Goal: Information Seeking & Learning: Learn about a topic

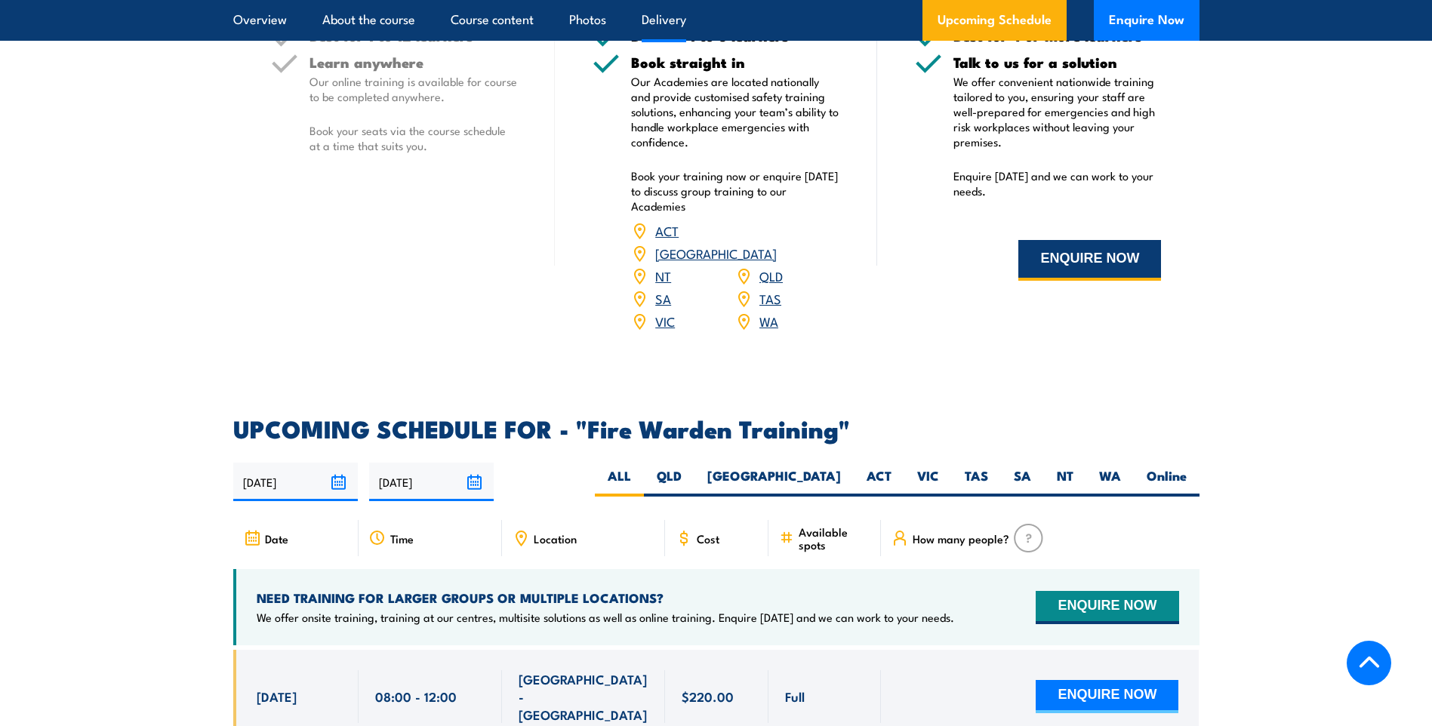
scroll to position [2416, 0]
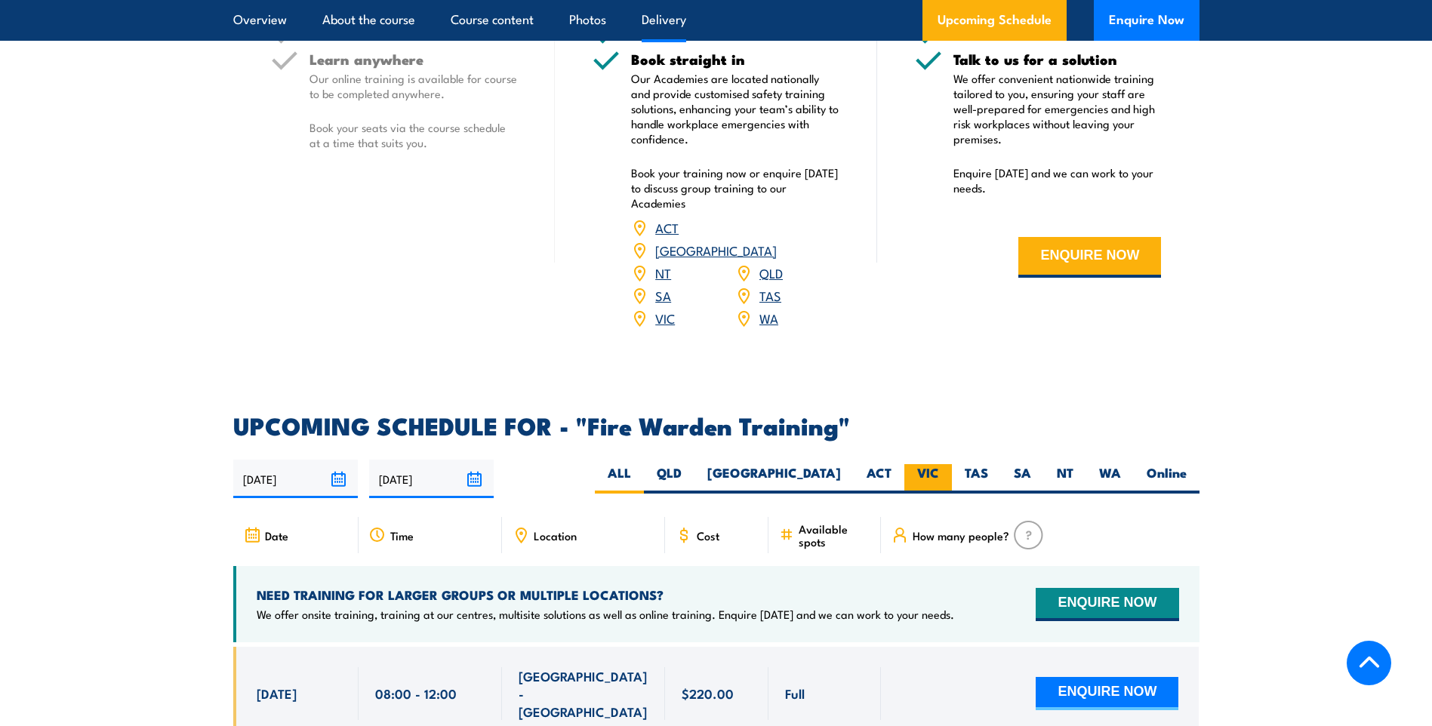
click at [918, 464] on label "VIC" at bounding box center [928, 478] width 48 height 29
click at [939, 464] on input "VIC" at bounding box center [944, 469] width 10 height 10
radio input "true"
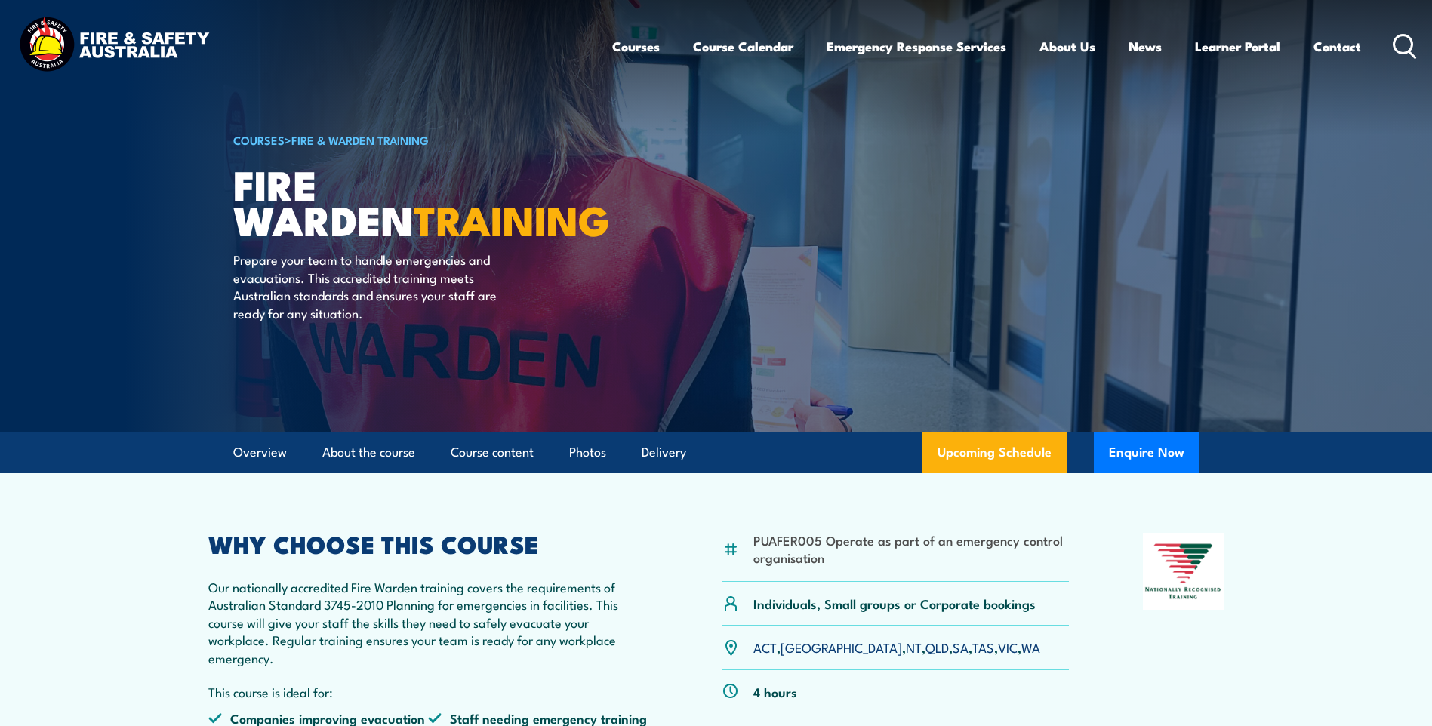
click at [49, 45] on img at bounding box center [114, 46] width 198 height 65
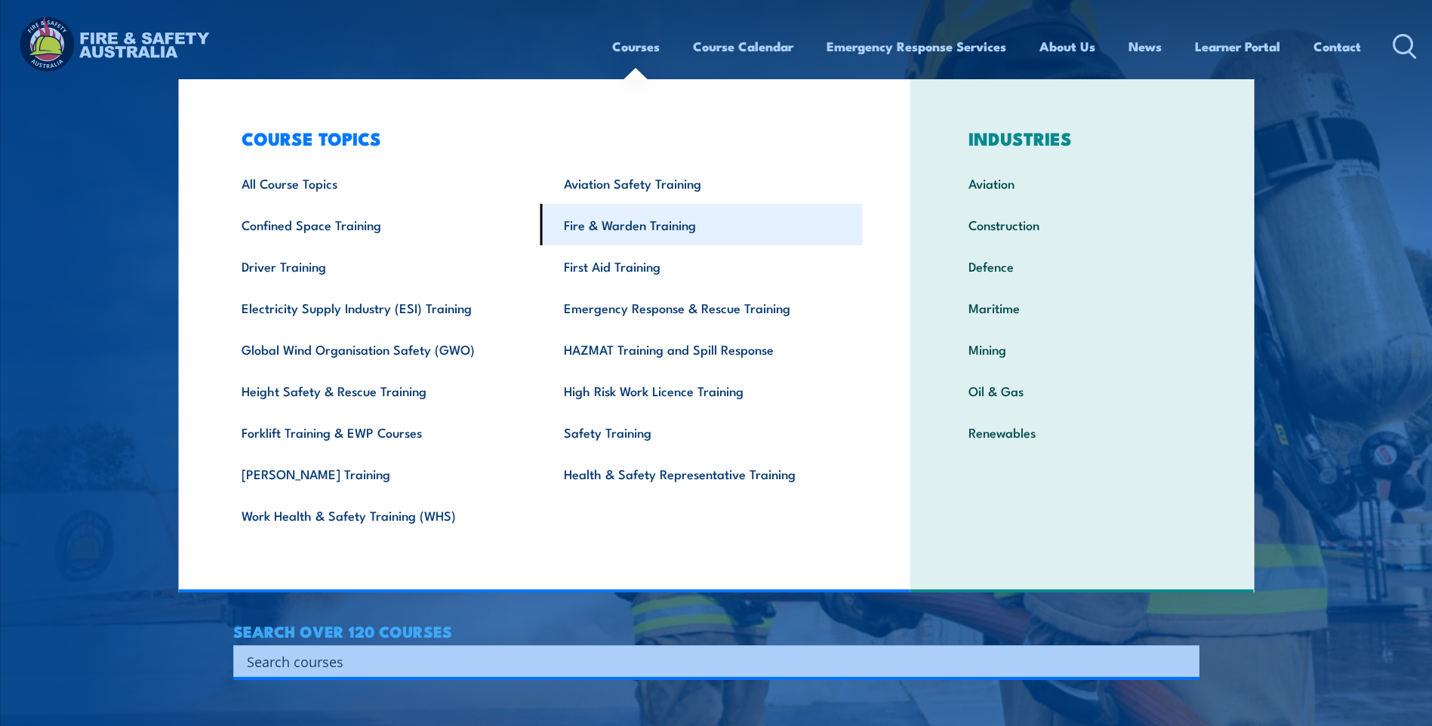
click at [608, 226] on link "Fire & Warden Training" at bounding box center [702, 225] width 322 height 42
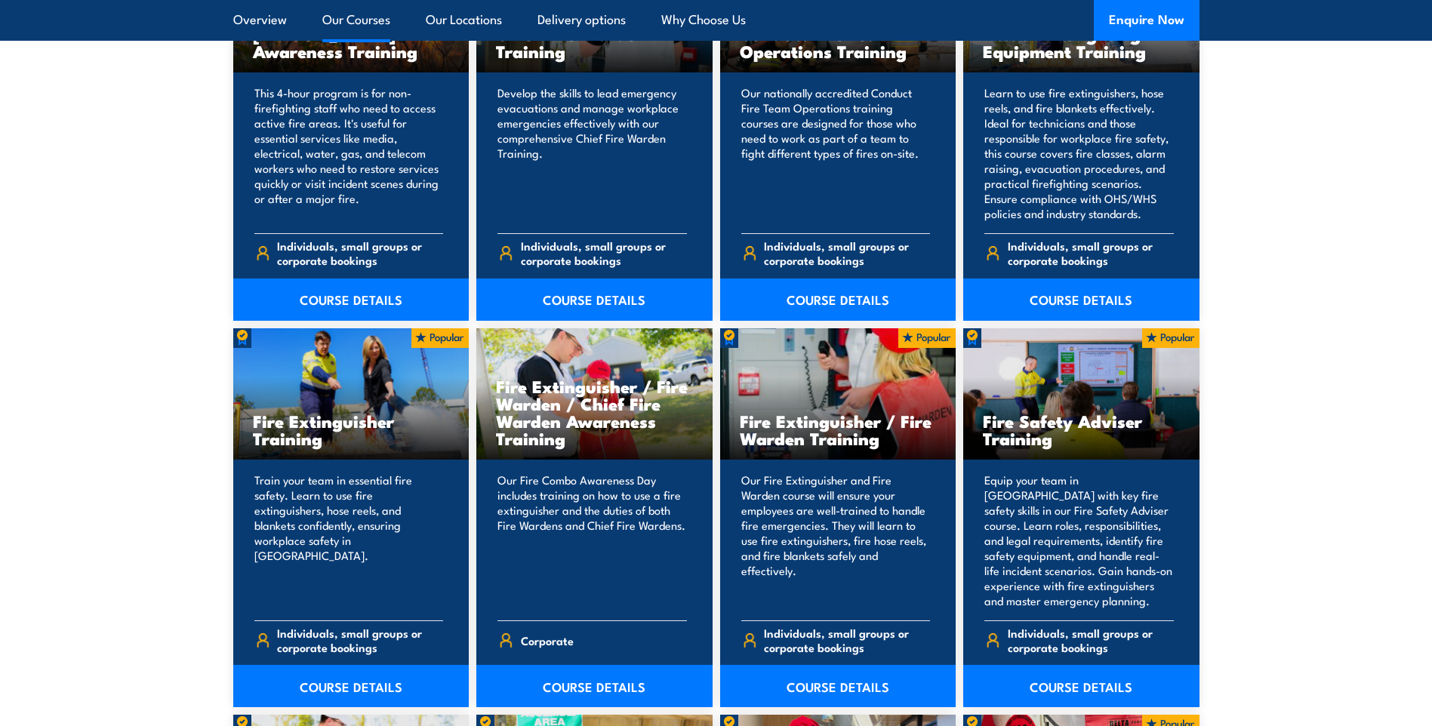
scroll to position [1510, 0]
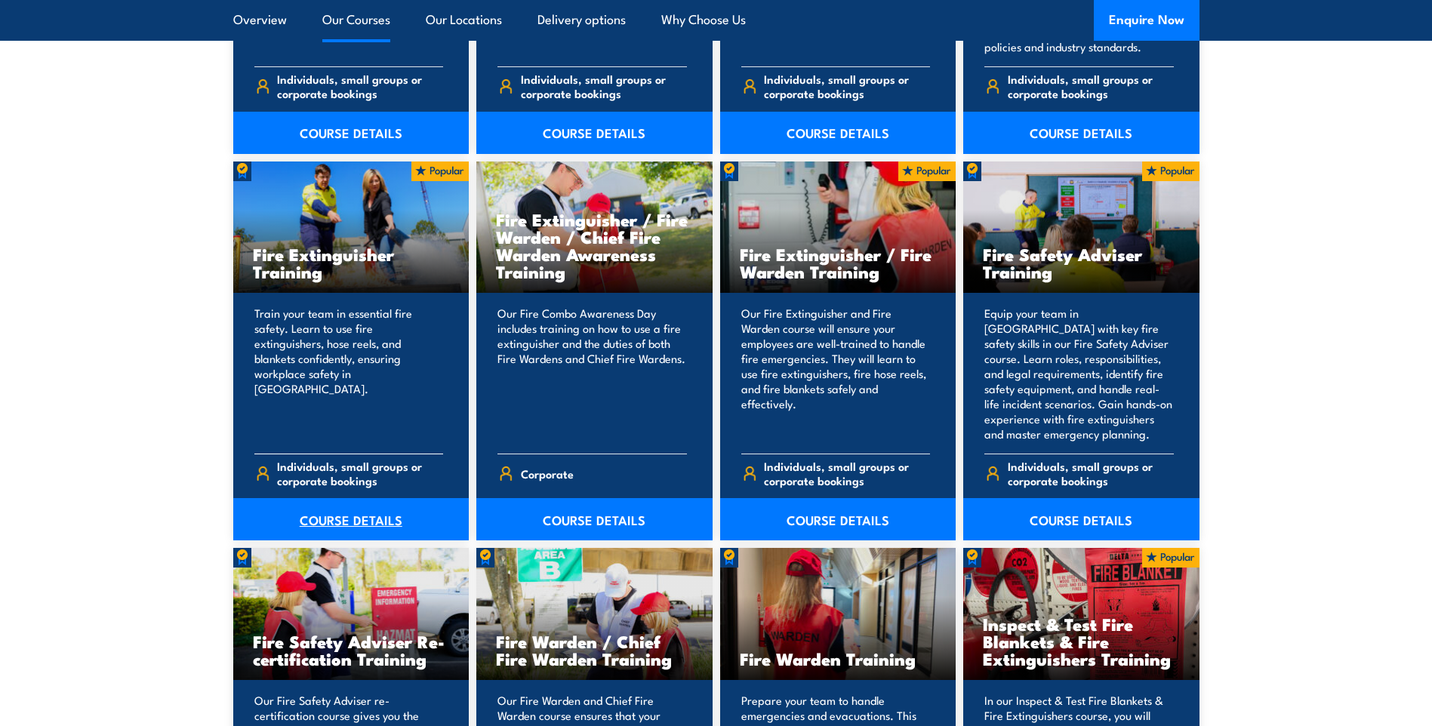
click at [359, 517] on link "COURSE DETAILS" at bounding box center [351, 519] width 236 height 42
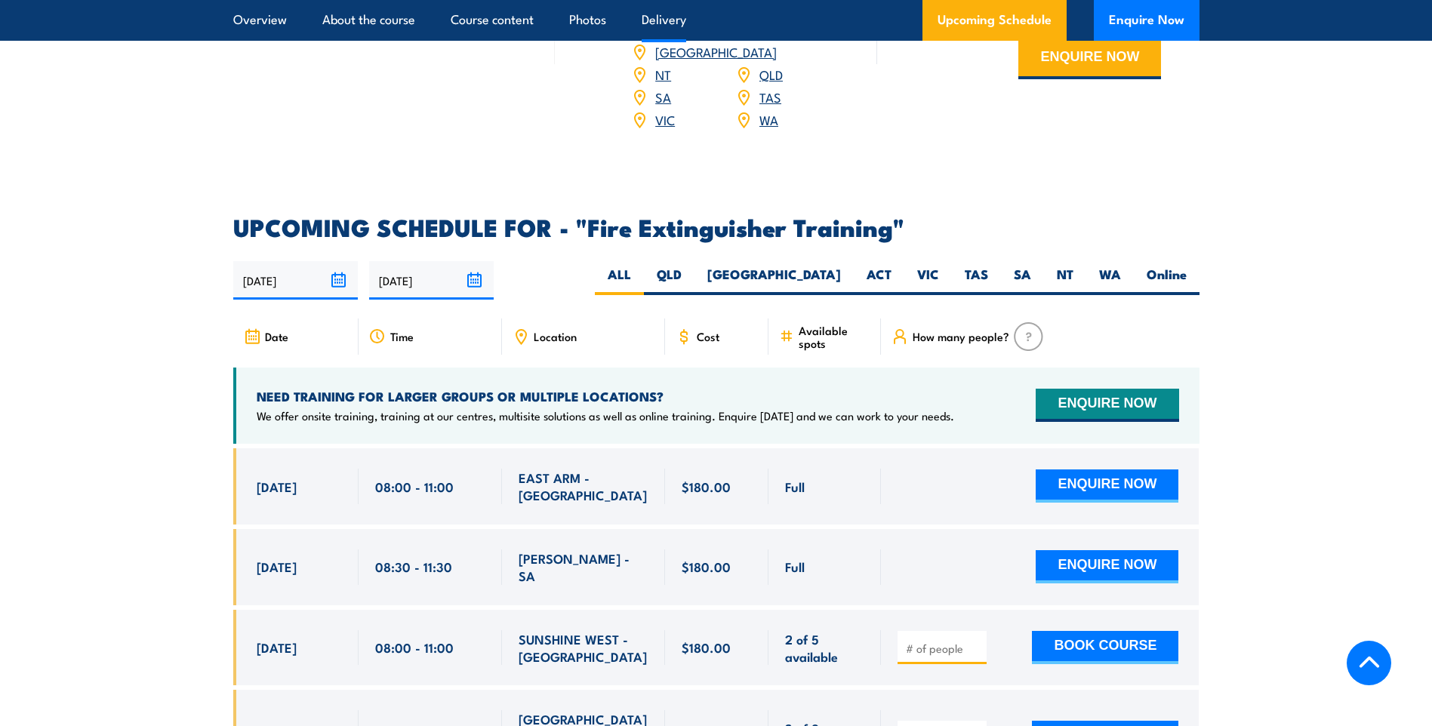
scroll to position [1963, 0]
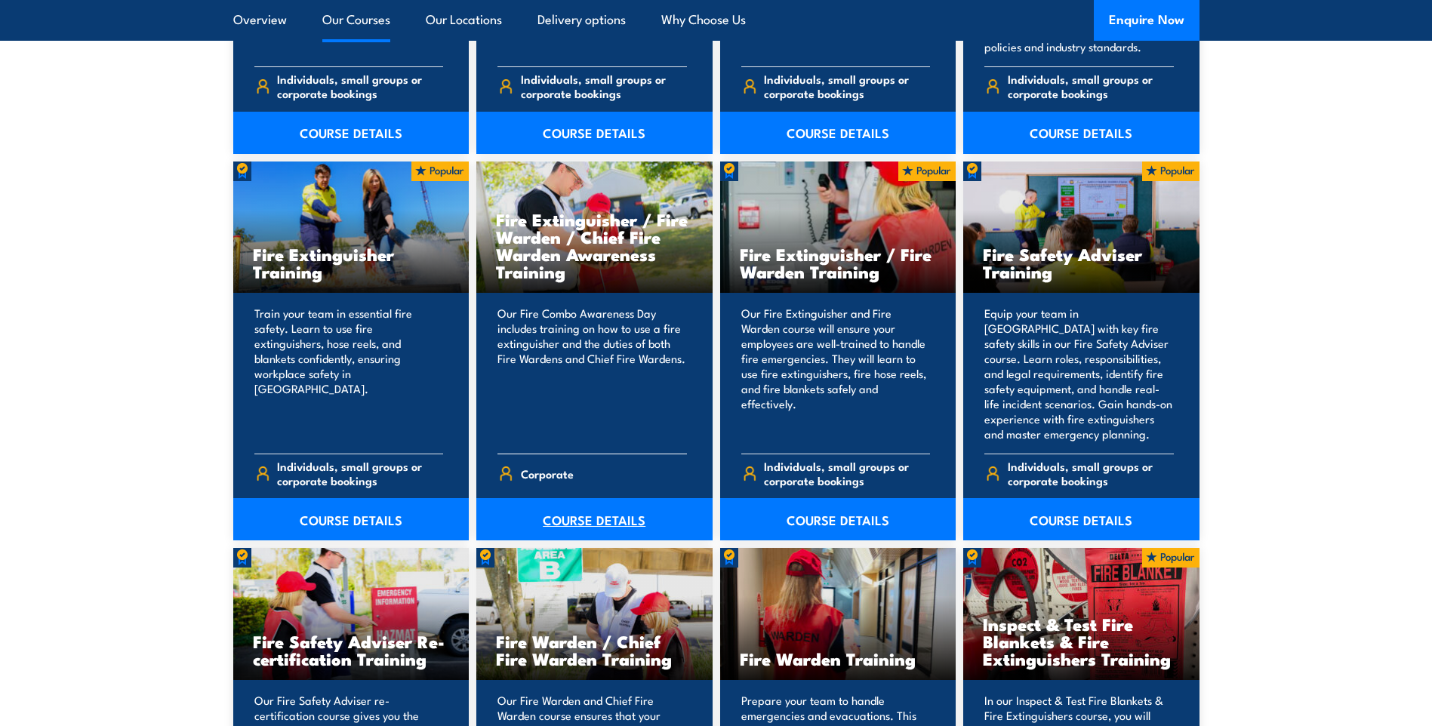
click at [587, 516] on link "COURSE DETAILS" at bounding box center [594, 519] width 236 height 42
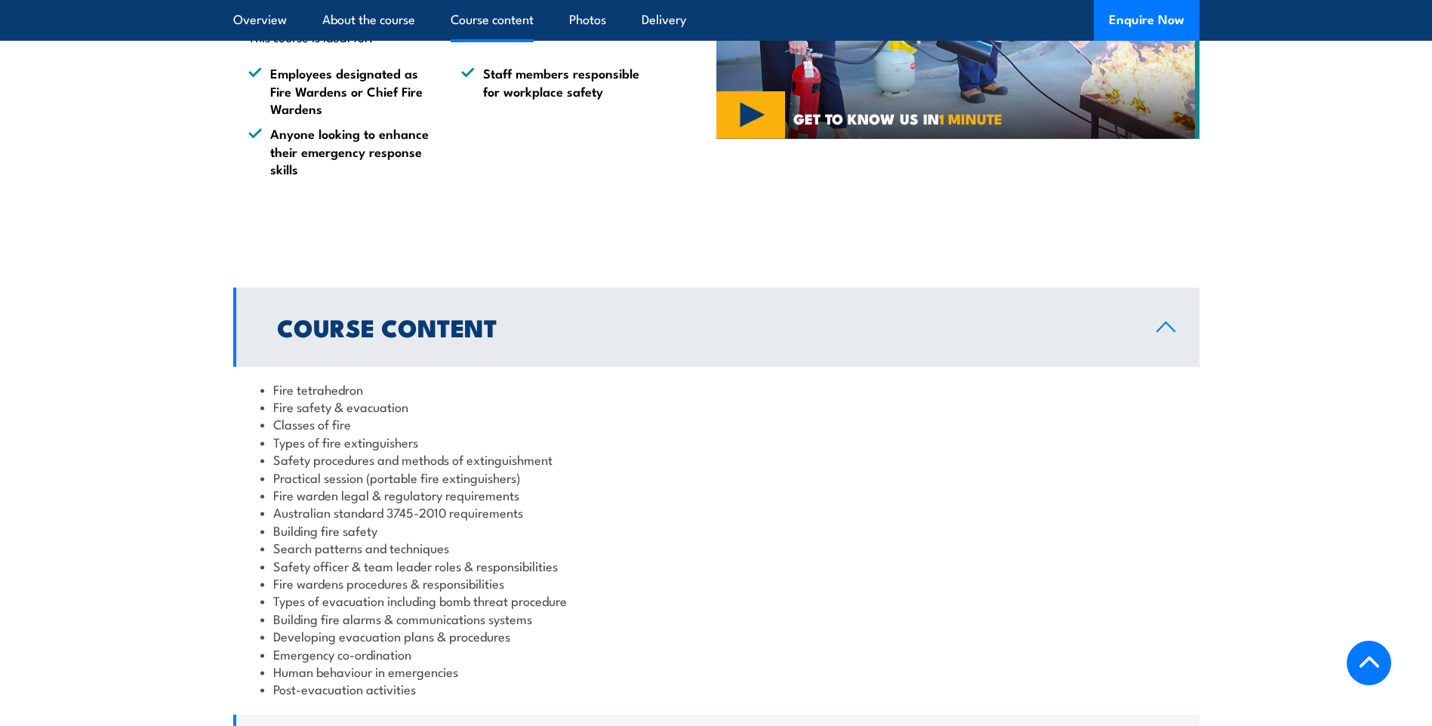
scroll to position [1132, 0]
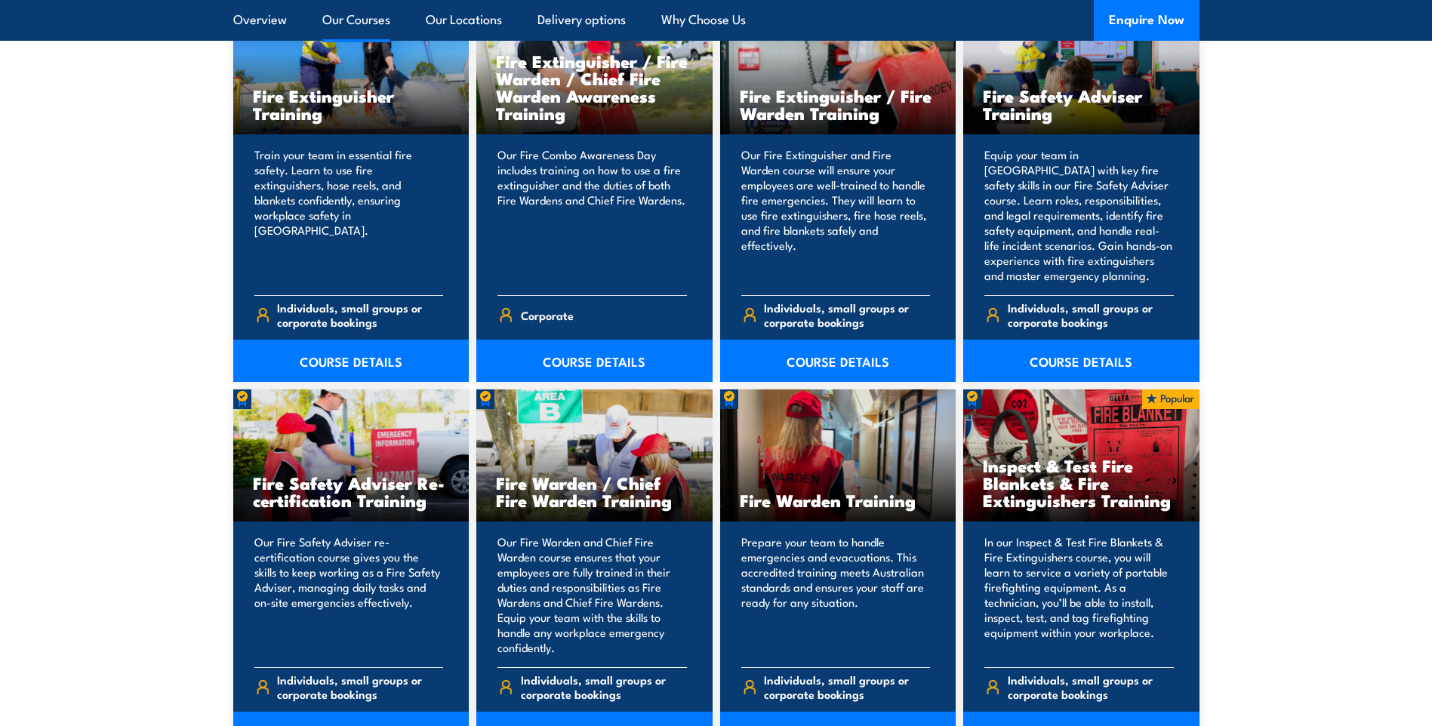
scroll to position [1661, 0]
